Goal: Transaction & Acquisition: Purchase product/service

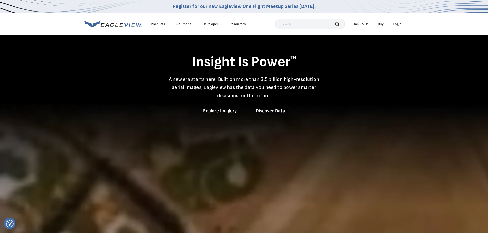
click at [397, 25] on div "Login" at bounding box center [397, 24] width 8 height 5
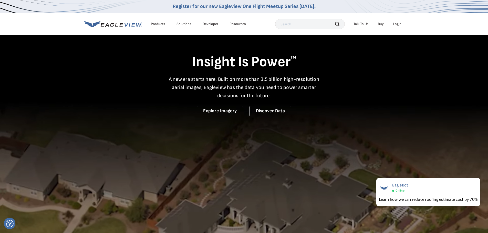
click at [397, 25] on div "Login" at bounding box center [397, 24] width 8 height 5
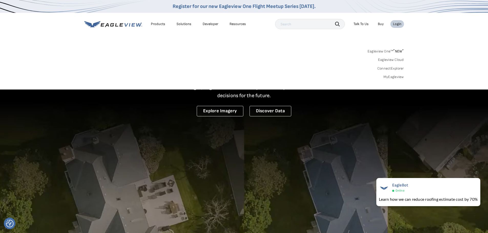
click at [396, 78] on link "MyEagleview" at bounding box center [394, 77] width 20 height 5
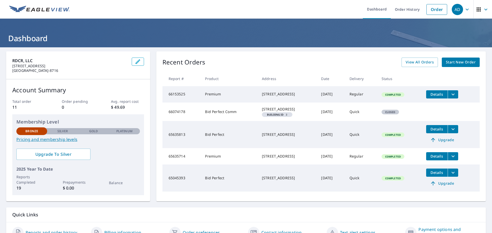
click at [455, 62] on span "Start New Order" at bounding box center [461, 62] width 30 height 6
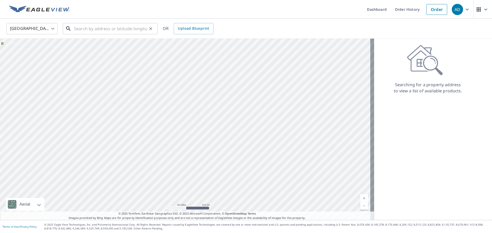
click at [99, 33] on input "text" at bounding box center [110, 29] width 73 height 14
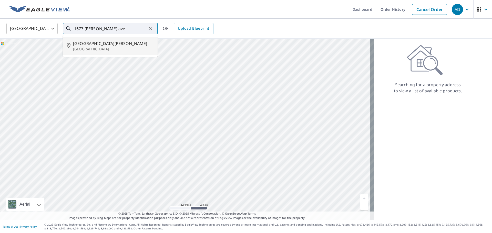
click at [102, 45] on span "[GEOGRAPHIC_DATA][PERSON_NAME]" at bounding box center [113, 43] width 80 height 6
type input "[STREET_ADDRESS][PERSON_NAME]"
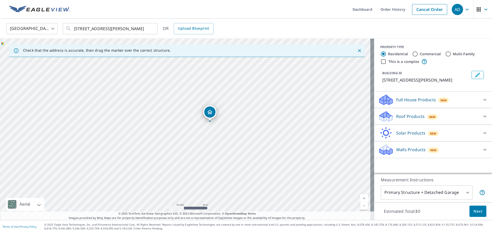
drag, startPoint x: 190, startPoint y: 129, endPoint x: 247, endPoint y: 96, distance: 66.1
click at [247, 96] on div "[STREET_ADDRESS][PERSON_NAME]" at bounding box center [187, 130] width 374 height 182
drag, startPoint x: 207, startPoint y: 106, endPoint x: 208, endPoint y: 77, distance: 29.0
click at [208, 77] on div "[STREET_ADDRESS][PERSON_NAME]" at bounding box center [187, 130] width 374 height 182
click at [163, 93] on div "[STREET_ADDRESS][PERSON_NAME]" at bounding box center [187, 130] width 374 height 182
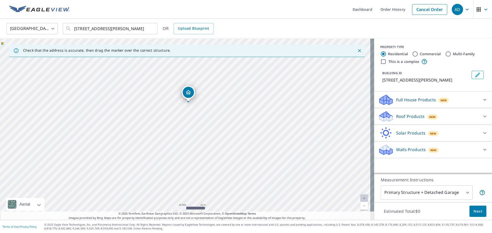
drag, startPoint x: 195, startPoint y: 98, endPoint x: 198, endPoint y: 71, distance: 27.1
click at [198, 71] on div "[STREET_ADDRESS][PERSON_NAME]" at bounding box center [187, 130] width 374 height 182
click at [415, 117] on p "Roof Products" at bounding box center [410, 117] width 28 height 6
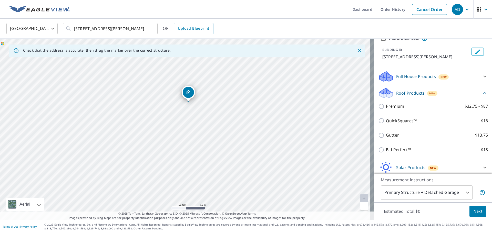
scroll to position [26, 0]
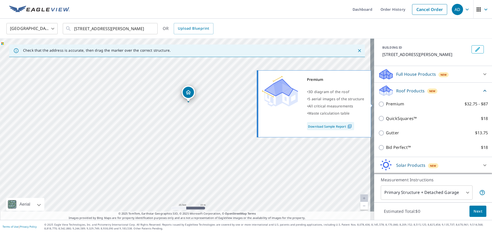
click at [389, 103] on p "Premium" at bounding box center [395, 104] width 18 height 6
click at [386, 103] on input "Premium $32.75 - $87" at bounding box center [382, 104] width 8 height 6
checkbox input "true"
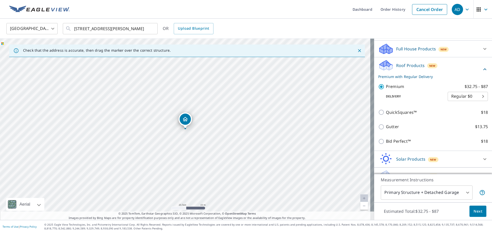
scroll to position [51, 0]
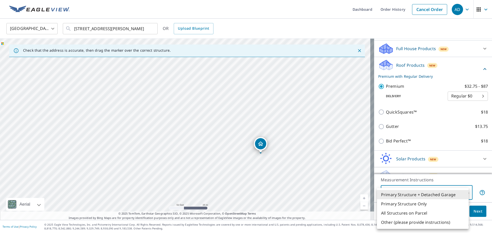
click at [410, 194] on body "AD AD Dashboard Order History Cancel Order AD [GEOGRAPHIC_DATA] [GEOGRAPHIC_DAT…" at bounding box center [246, 116] width 492 height 233
click at [420, 197] on li "Primary Structure + Detached Garage" at bounding box center [423, 194] width 92 height 9
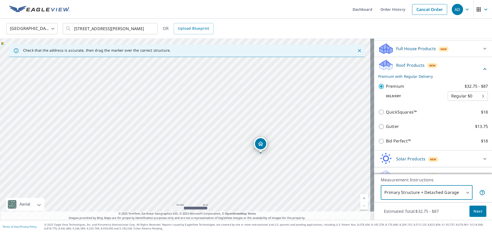
click at [414, 194] on body "AD AD Dashboard Order History Cancel Order AD [GEOGRAPHIC_DATA] [GEOGRAPHIC_DAT…" at bounding box center [246, 116] width 492 height 233
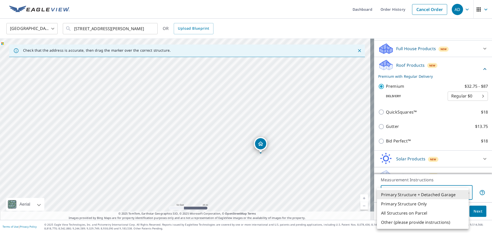
click at [417, 196] on li "Primary Structure + Detached Garage" at bounding box center [423, 194] width 92 height 9
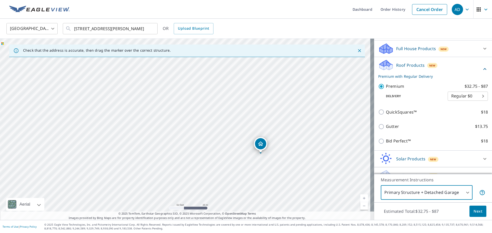
click at [411, 193] on body "AD AD Dashboard Order History Cancel Order AD [GEOGRAPHIC_DATA] [GEOGRAPHIC_DAT…" at bounding box center [246, 116] width 492 height 233
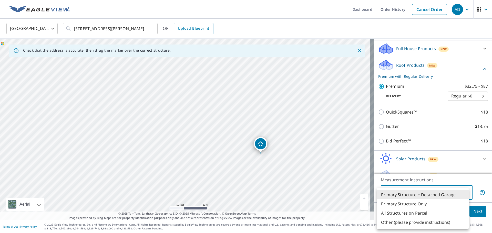
click at [403, 205] on li "Primary Structure Only" at bounding box center [423, 204] width 92 height 9
type input "2"
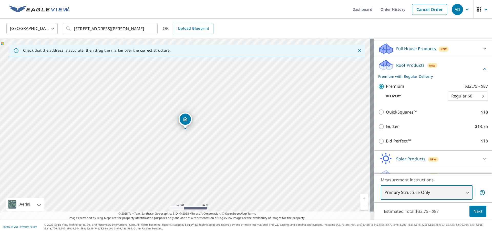
click at [159, 130] on div "[STREET_ADDRESS][PERSON_NAME]" at bounding box center [187, 130] width 374 height 182
click at [190, 126] on div "[STREET_ADDRESS][PERSON_NAME]" at bounding box center [185, 121] width 13 height 16
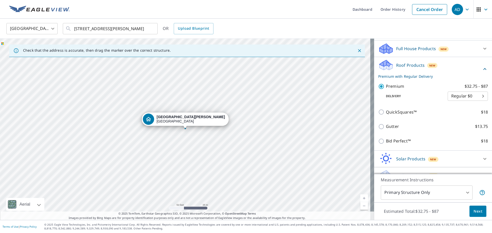
click at [184, 120] on div "[STREET_ADDRESS][PERSON_NAME]" at bounding box center [191, 119] width 68 height 9
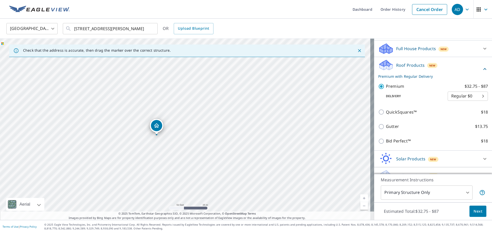
drag, startPoint x: 184, startPoint y: 124, endPoint x: 155, endPoint y: 130, distance: 29.3
click at [477, 211] on span "Next" at bounding box center [478, 212] width 9 height 6
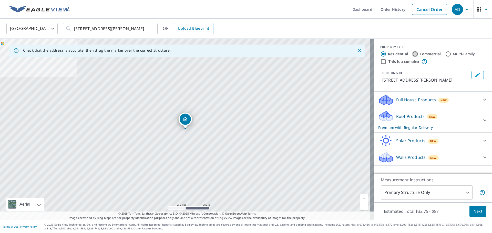
click at [412, 53] on input "Commercial" at bounding box center [415, 54] width 6 height 6
radio input "true"
type input "4"
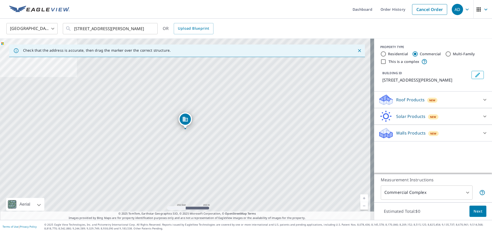
click at [402, 101] on p "Roof Products" at bounding box center [410, 100] width 28 height 6
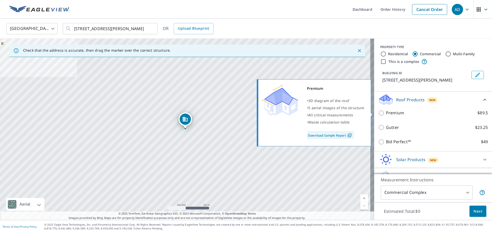
click at [386, 113] on p "Premium" at bounding box center [395, 113] width 18 height 6
click at [386, 113] on input "Premium $89.5" at bounding box center [382, 113] width 8 height 6
checkbox input "true"
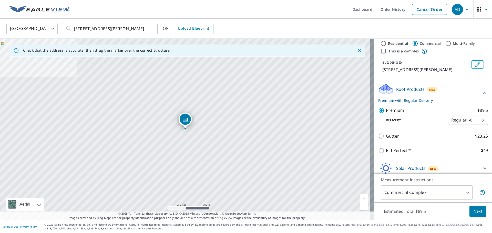
scroll to position [30, 0]
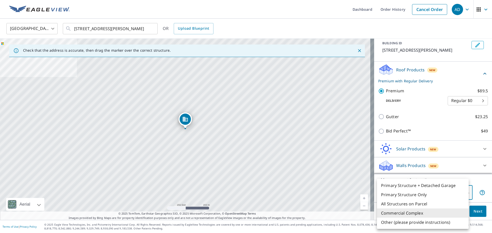
click at [424, 192] on body "AD AD Dashboard Order History Cancel Order AD [GEOGRAPHIC_DATA] [GEOGRAPHIC_DAT…" at bounding box center [246, 116] width 492 height 233
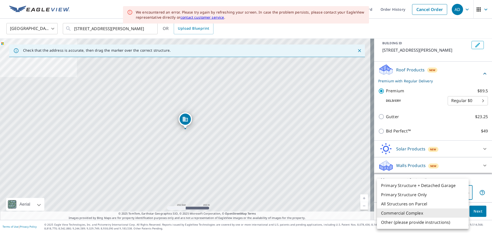
click at [408, 215] on li "Commercial Complex" at bounding box center [423, 213] width 92 height 9
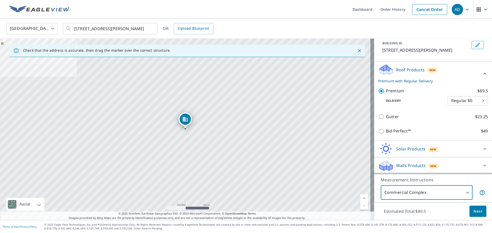
click at [419, 191] on body "AD AD Dashboard Order History Cancel Order AD [GEOGRAPHIC_DATA] [GEOGRAPHIC_DAT…" at bounding box center [246, 116] width 492 height 233
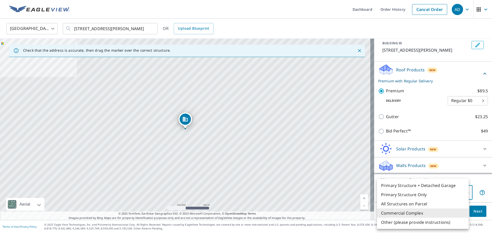
click at [401, 196] on li "Primary Structure Only" at bounding box center [423, 194] width 92 height 9
type input "2"
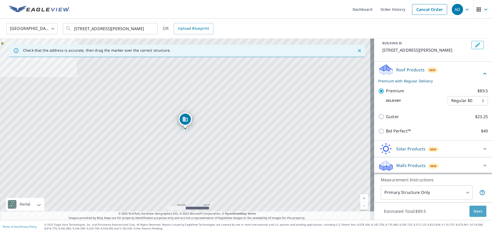
click at [477, 213] on span "Next" at bounding box center [478, 212] width 9 height 6
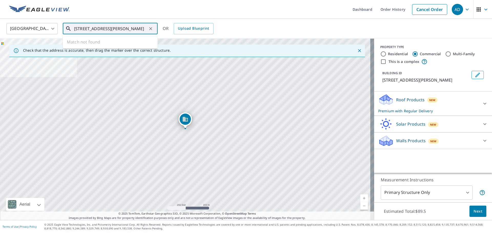
click at [126, 30] on input "[STREET_ADDRESS][PERSON_NAME]" at bounding box center [110, 29] width 73 height 14
click at [131, 33] on input "[STREET_ADDRESS][PERSON_NAME]" at bounding box center [110, 29] width 73 height 14
click at [145, 30] on input "[STREET_ADDRESS][PERSON_NAME]" at bounding box center [110, 29] width 73 height 14
click at [150, 27] on icon "Clear" at bounding box center [150, 28] width 3 height 3
click at [131, 29] on input "text" at bounding box center [110, 29] width 73 height 14
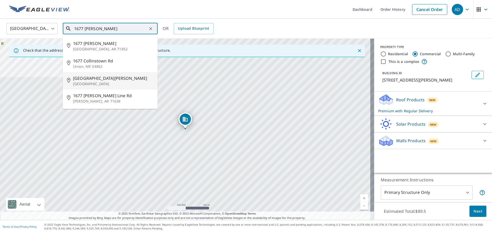
click at [100, 80] on span "[GEOGRAPHIC_DATA][PERSON_NAME]" at bounding box center [113, 78] width 80 height 6
type input "[STREET_ADDRESS][PERSON_NAME]"
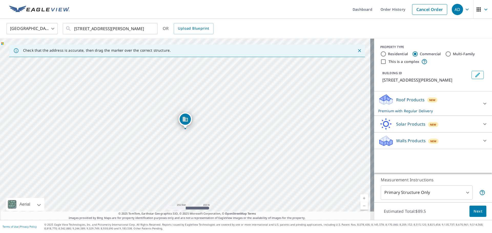
click at [403, 101] on p "Roof Products" at bounding box center [410, 100] width 28 height 6
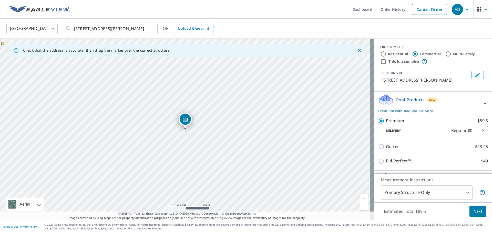
click at [475, 213] on span "Next" at bounding box center [478, 212] width 9 height 6
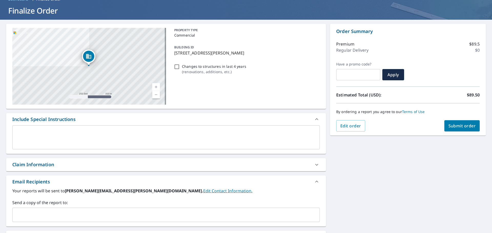
scroll to position [26, 0]
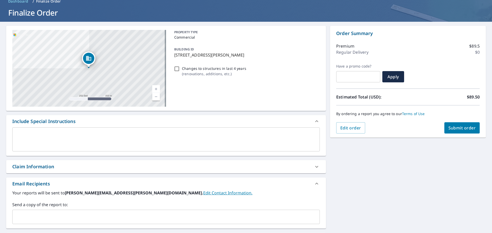
click at [63, 136] on textarea at bounding box center [166, 139] width 300 height 15
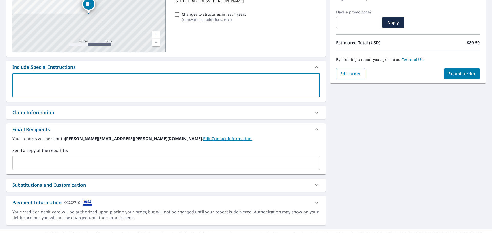
scroll to position [89, 0]
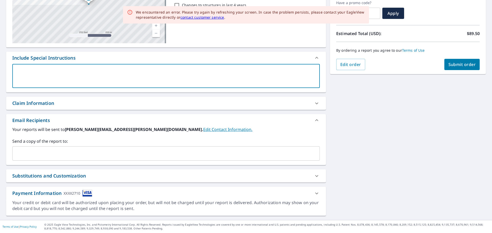
click at [452, 68] on button "Submit order" at bounding box center [462, 64] width 36 height 11
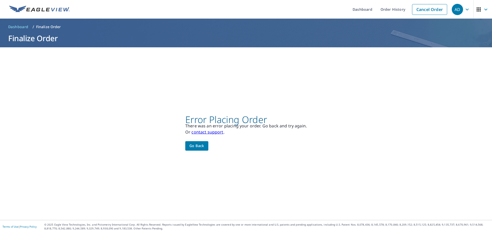
scroll to position [0, 0]
click at [195, 143] on span "Go back" at bounding box center [196, 146] width 15 height 6
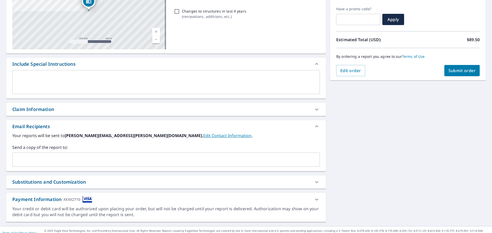
scroll to position [89, 0]
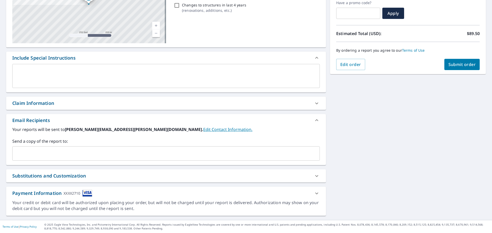
click at [318, 196] on div at bounding box center [317, 194] width 12 height 12
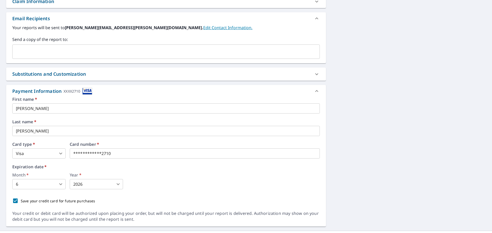
scroll to position [192, 0]
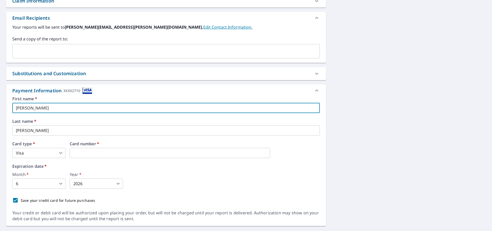
click at [57, 110] on input "[PERSON_NAME]" at bounding box center [165, 108] width 307 height 10
type input "A"
type input "[PERSON_NAME]"
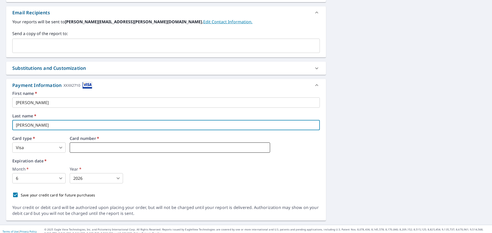
scroll to position [202, 0]
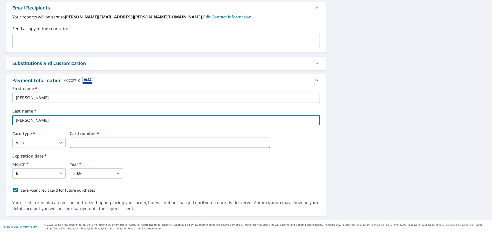
type input "[PERSON_NAME]"
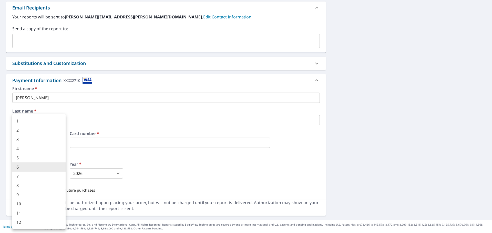
click at [57, 176] on body "AD AD Dashboard Order History Cancel Order AD Dashboard / Finalize Order Finali…" at bounding box center [246, 116] width 492 height 233
click at [27, 205] on li "10" at bounding box center [38, 204] width 53 height 9
type input "10"
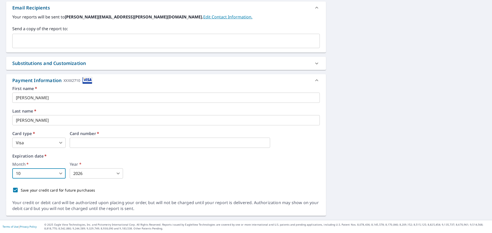
click at [91, 172] on body "AD AD Dashboard Order History Cancel Order AD Dashboard / Finalize Order Finali…" at bounding box center [246, 116] width 492 height 233
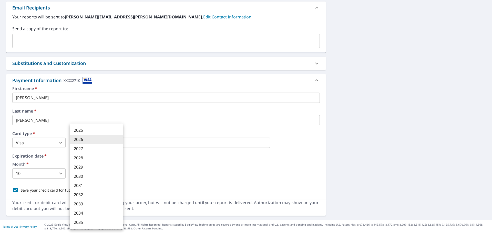
click at [85, 148] on li "2027" at bounding box center [96, 148] width 53 height 9
type input "2027"
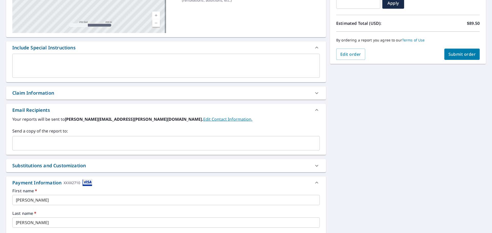
scroll to position [74, 0]
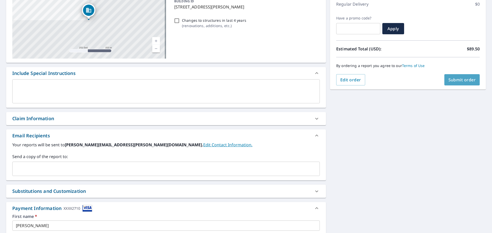
click at [449, 76] on button "Submit order" at bounding box center [462, 79] width 36 height 11
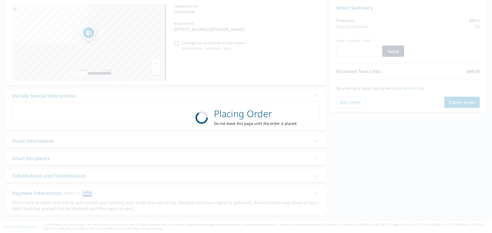
scroll to position [51, 0]
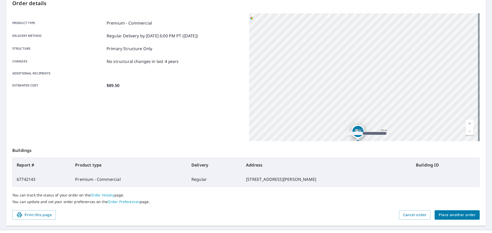
scroll to position [68, 0]
